Goal: Information Seeking & Learning: Compare options

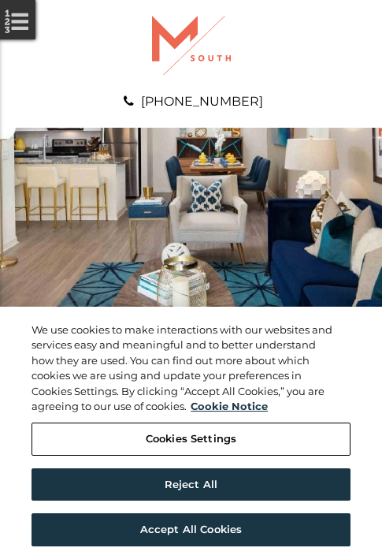
scroll to position [806, 0]
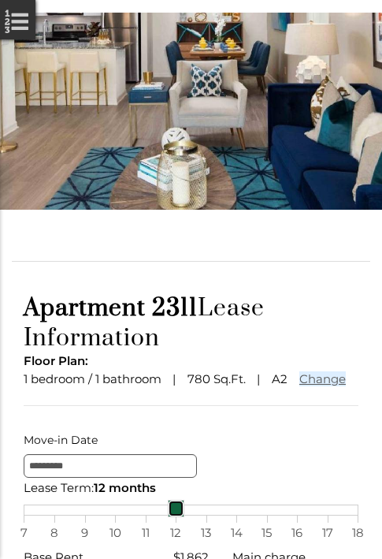
click at [191, 515] on div "7 8 9 10 11 12 13 14 15 16 17 18" at bounding box center [191, 509] width 335 height 11
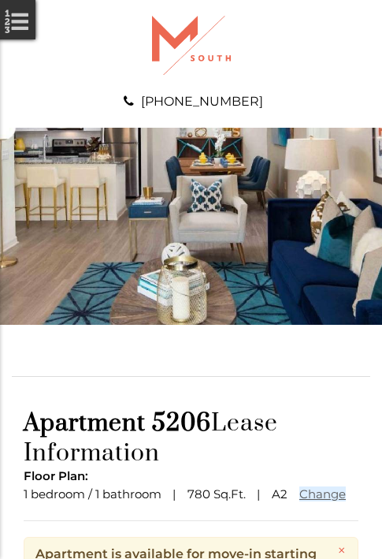
scroll to position [192, 0]
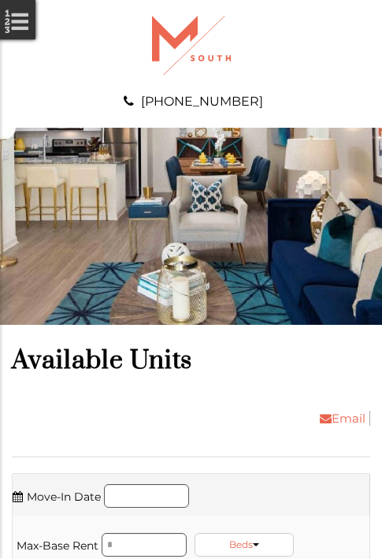
scroll to position [2621, 0]
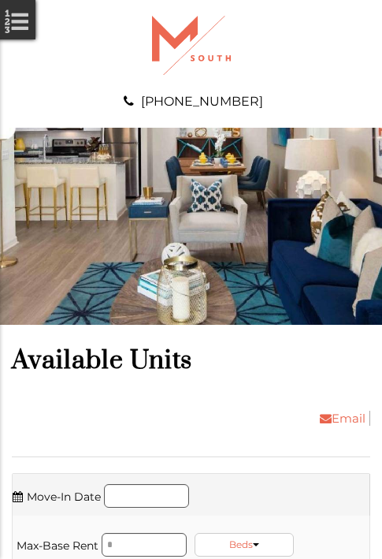
scroll to position [2889, 0]
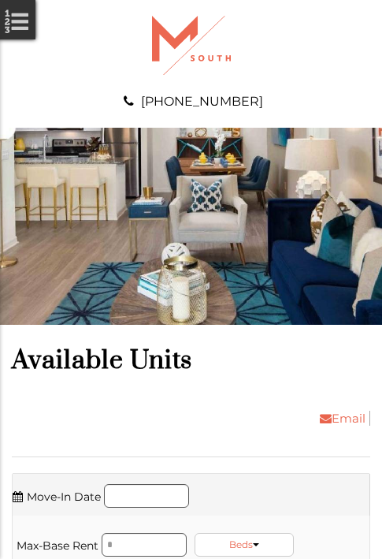
scroll to position [3427, 0]
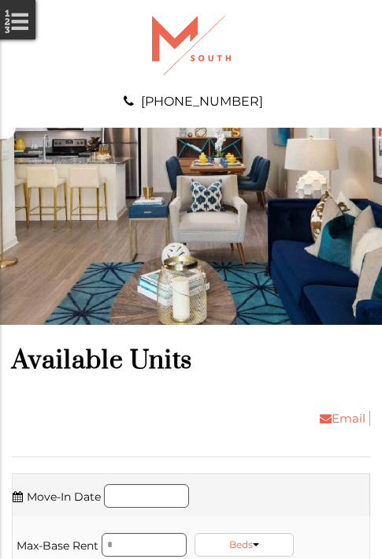
scroll to position [4065, 0]
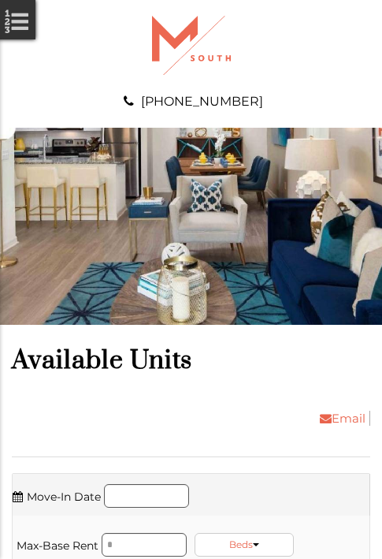
scroll to position [4334, 0]
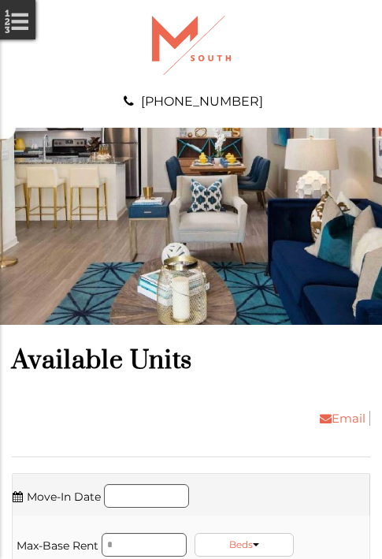
scroll to position [4871, 0]
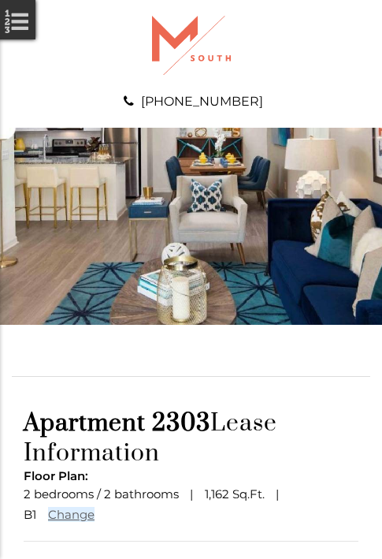
scroll to position [137, 0]
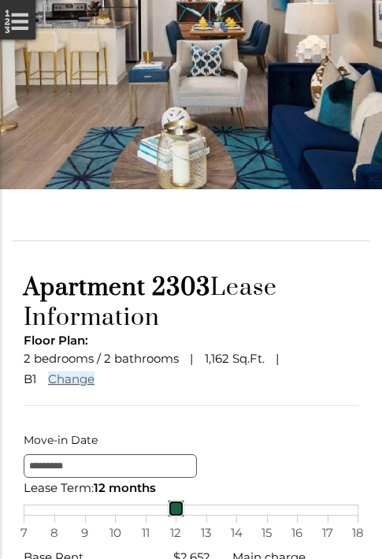
click at [191, 515] on div "7 8 9 10 11 12 13 14 15 16 17 18" at bounding box center [191, 509] width 335 height 11
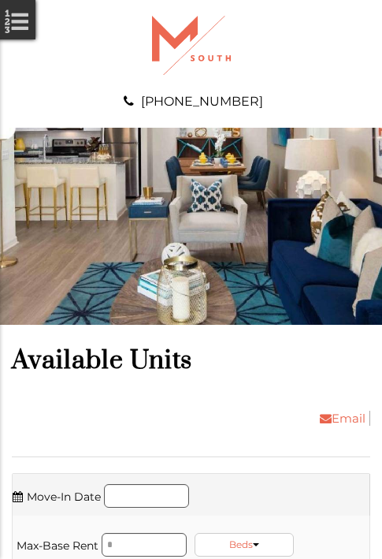
scroll to position [5140, 0]
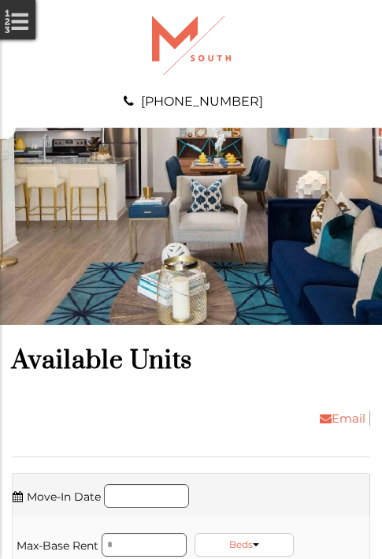
scroll to position [5510, 0]
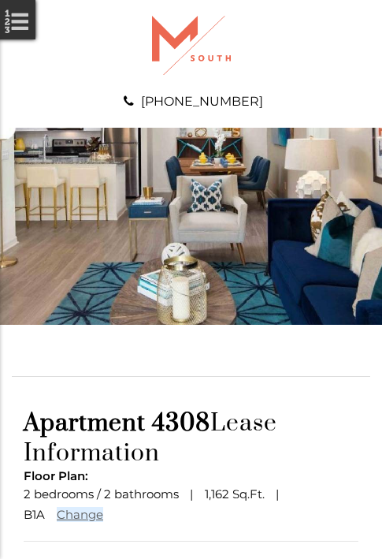
scroll to position [137, 0]
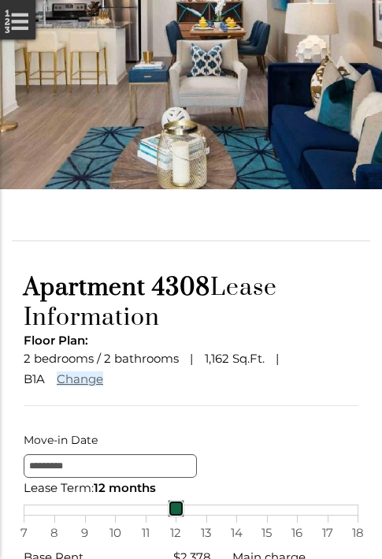
click at [191, 515] on div "7 8 9 10 11 12 13 14 15 16 17 18" at bounding box center [191, 509] width 335 height 11
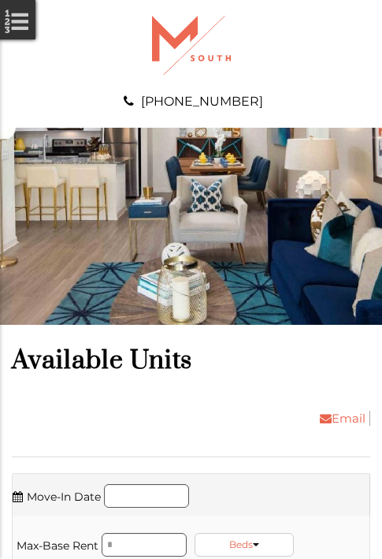
scroll to position [5880, 0]
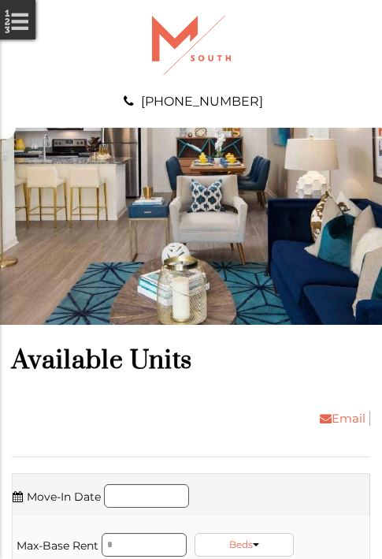
scroll to position [6148, 0]
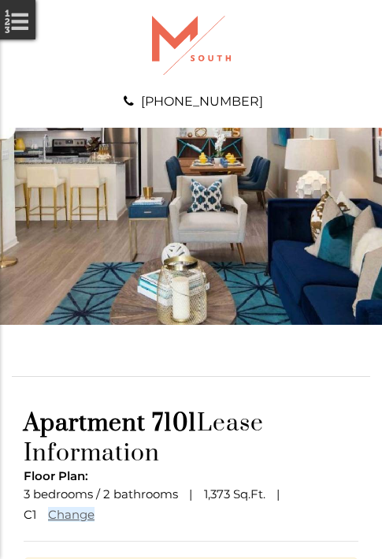
scroll to position [212, 0]
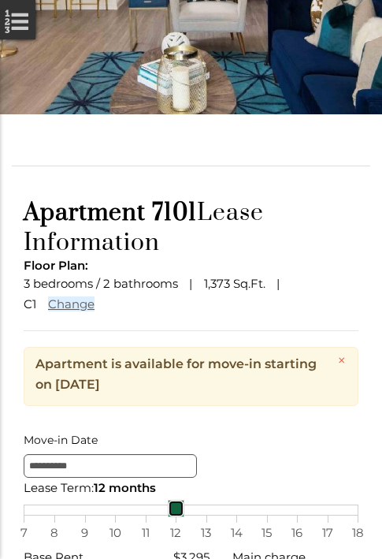
click at [191, 515] on div "7 8 9 10 11 12 13 14 15 16 17 18" at bounding box center [191, 509] width 335 height 11
